Goal: Task Accomplishment & Management: Complete application form

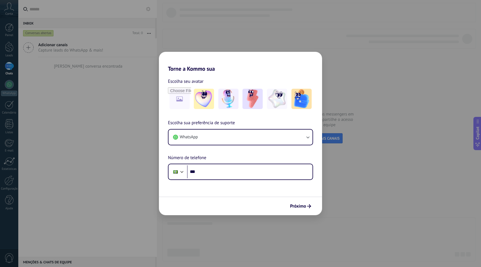
click at [336, 61] on div "Torne a Kommo sua Escolha seu avatar Escolha sua preferência de suporte WhatsAp…" at bounding box center [240, 133] width 481 height 267
click at [188, 37] on div "Torne a Kommo sua Escolha seu avatar Escolha sua preferência de suporte WhatsAp…" at bounding box center [240, 133] width 481 height 267
click at [302, 212] on div "Próximo" at bounding box center [240, 205] width 163 height 19
drag, startPoint x: 303, startPoint y: 203, endPoint x: 304, endPoint y: 207, distance: 4.5
click at [304, 208] on button "Próximo" at bounding box center [301, 206] width 26 height 10
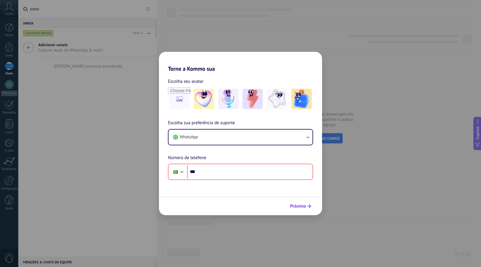
click at [304, 207] on span "Próximo" at bounding box center [298, 206] width 16 height 4
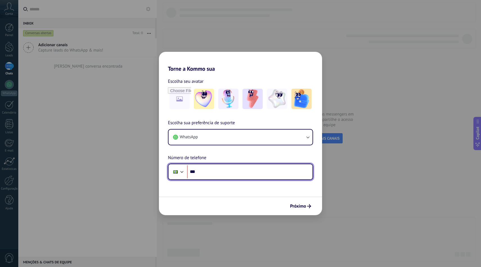
click at [286, 171] on input "***" at bounding box center [249, 171] width 125 height 13
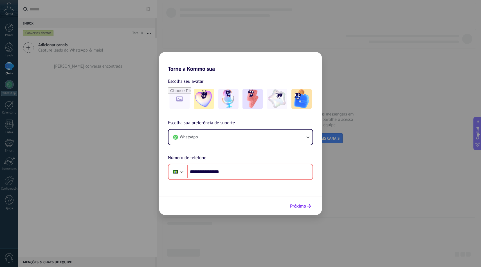
click at [293, 206] on span "Próximo" at bounding box center [298, 206] width 16 height 4
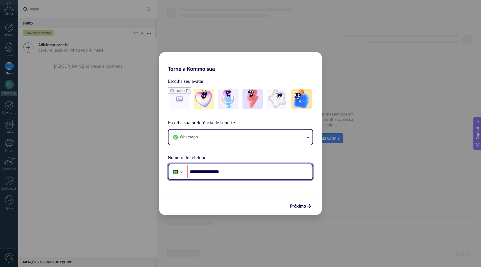
click at [280, 175] on input "**********" at bounding box center [249, 171] width 125 height 13
type input "**********"
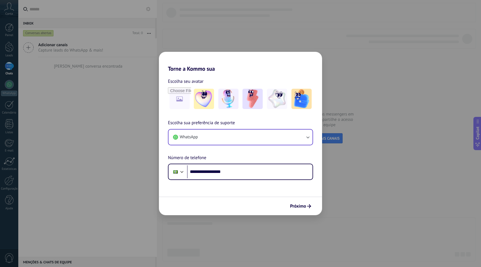
drag, startPoint x: 302, startPoint y: 206, endPoint x: 301, endPoint y: 140, distance: 65.8
click at [301, 140] on form "**********" at bounding box center [240, 143] width 163 height 143
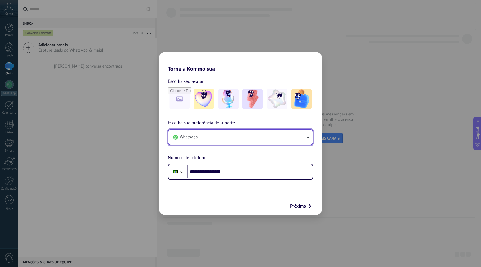
click at [301, 140] on button "WhatsApp" at bounding box center [241, 136] width 144 height 15
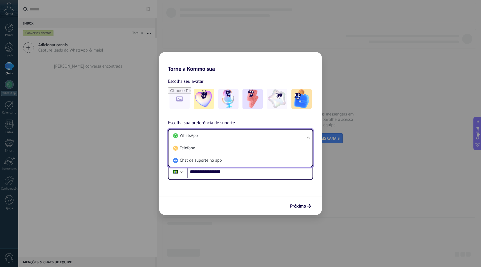
click at [301, 140] on li "WhatsApp" at bounding box center [239, 135] width 137 height 12
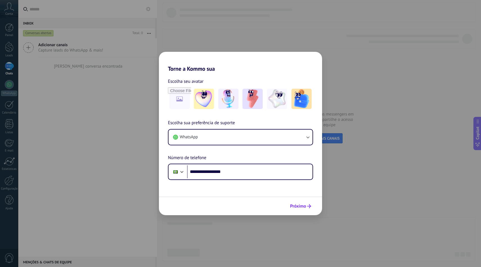
click at [307, 201] on button "Próximo" at bounding box center [301, 206] width 26 height 10
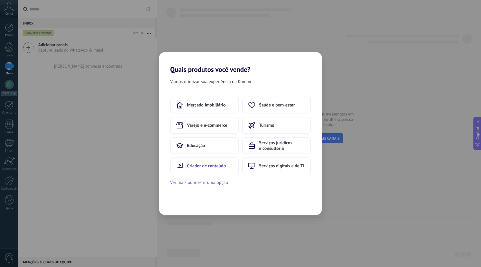
click at [225, 169] on button "Criador de conteúdo" at bounding box center [204, 165] width 69 height 17
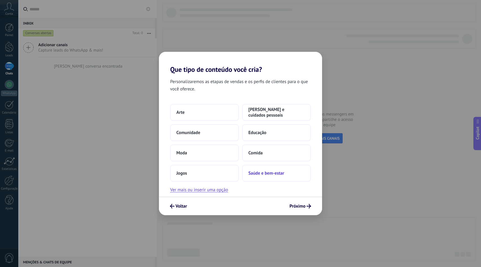
click at [259, 173] on span "Saúde e bem-estar" at bounding box center [266, 173] width 36 height 6
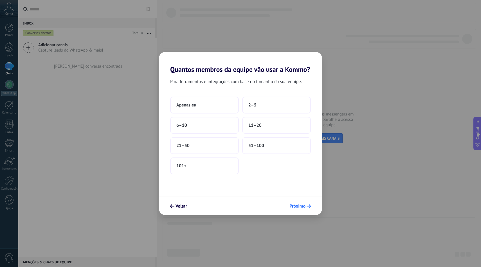
click at [297, 202] on button "Próximo" at bounding box center [300, 206] width 27 height 10
click at [280, 146] on button "51–100" at bounding box center [276, 145] width 69 height 17
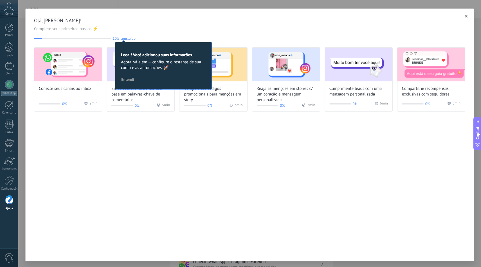
click at [190, 144] on div "Olá, [PERSON_NAME]! Complete seus primeiros passos ⚡ 10% concluído 10 Legal! Vo…" at bounding box center [249, 134] width 449 height 253
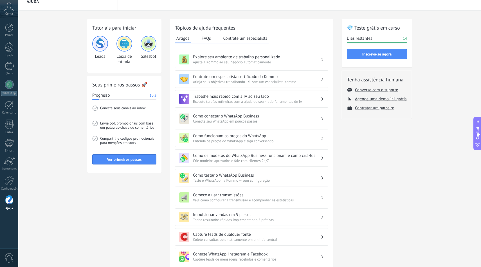
scroll to position [9, 0]
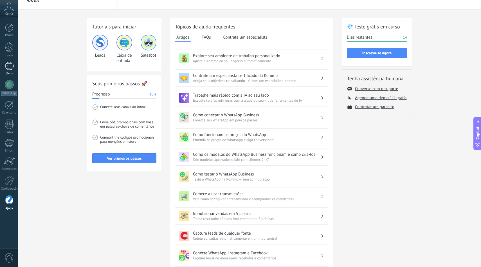
click at [13, 68] on div at bounding box center [9, 66] width 9 height 8
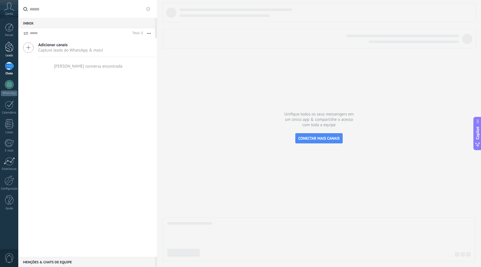
click at [11, 51] on div at bounding box center [9, 47] width 8 height 10
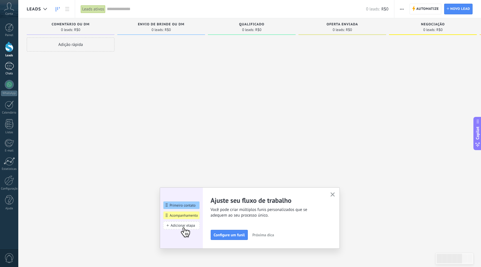
click at [17, 68] on link "Chats" at bounding box center [9, 69] width 18 height 14
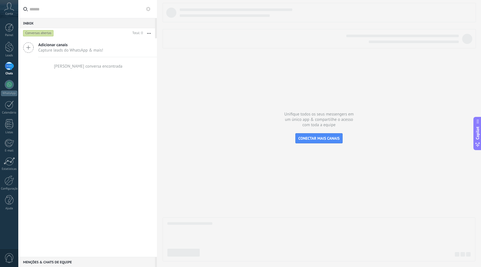
click at [60, 84] on div "Adicionar canais Capture leads do WhatsApp & mais! Nenhuma conversa encontrada" at bounding box center [87, 147] width 139 height 218
click at [58, 80] on div "Adicionar canais Capture leads do WhatsApp & mais! Nenhuma conversa encontrada" at bounding box center [87, 147] width 139 height 218
click at [109, 56] on div "Adicionar canais Capture leads do WhatsApp & mais!" at bounding box center [87, 47] width 139 height 19
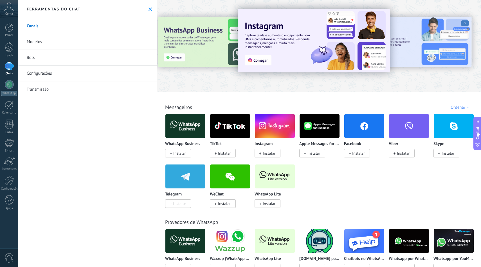
click at [150, 10] on icon at bounding box center [151, 9] width 4 height 4
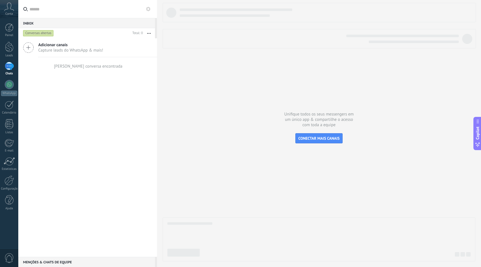
click at [236, 105] on div at bounding box center [319, 132] width 313 height 258
click at [113, 104] on div "Adicionar canais Capture leads do WhatsApp & mais! Nenhuma conversa encontrada" at bounding box center [87, 147] width 139 height 218
click at [10, 165] on div at bounding box center [9, 161] width 11 height 8
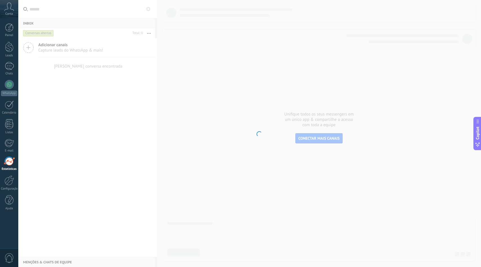
click at [150, 23] on body ".abccls-1,.abccls-2{fill-rule:evenodd}.abccls-2{fill:#fff} .abfcls-1{fill:none}…" at bounding box center [240, 133] width 481 height 267
